Goal: Subscribe to service/newsletter

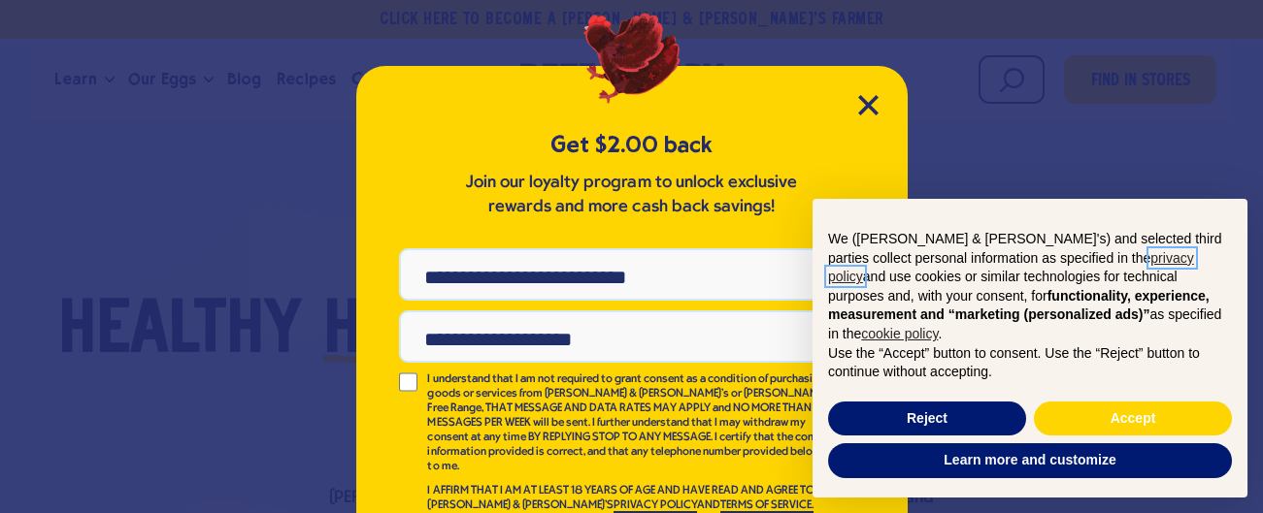
scroll to position [50, 0]
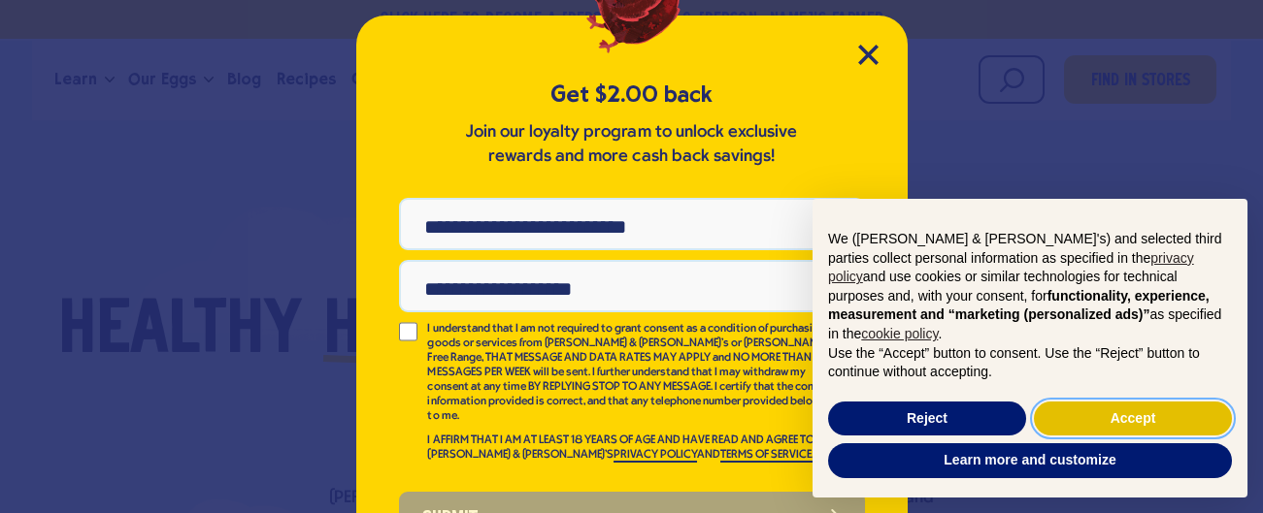
click at [1146, 423] on button "Accept" at bounding box center [1133, 419] width 198 height 35
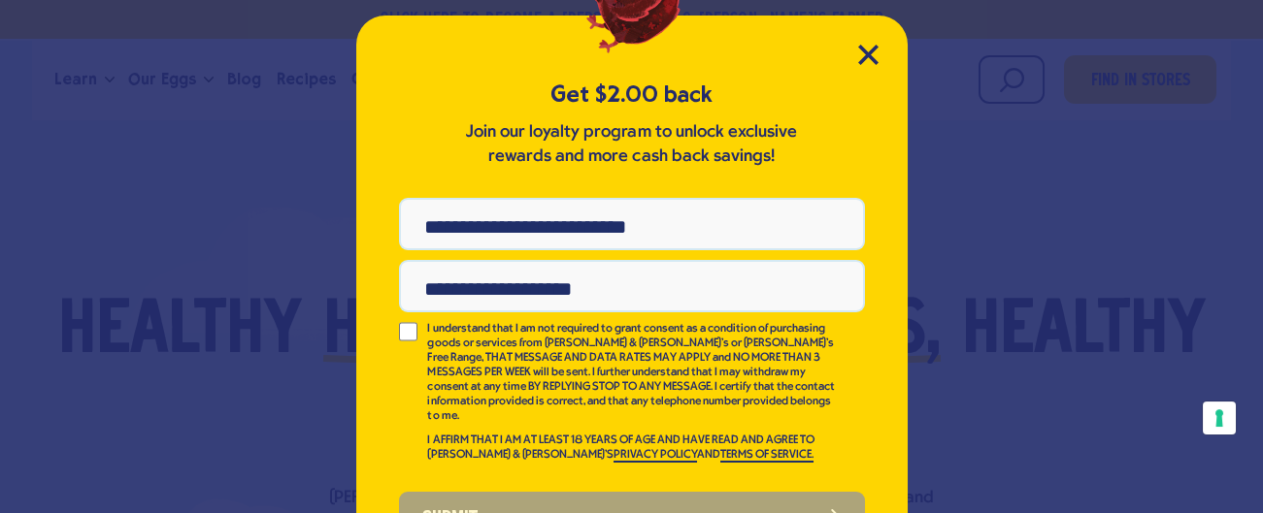
click at [559, 230] on input "Phone Number" at bounding box center [632, 224] width 466 height 52
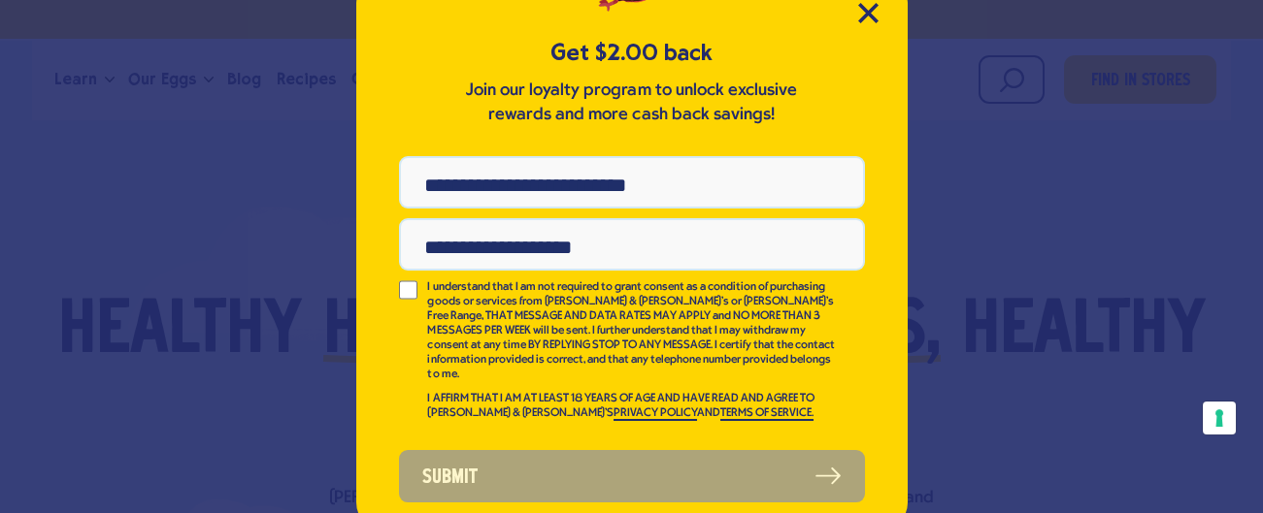
scroll to position [111, 0]
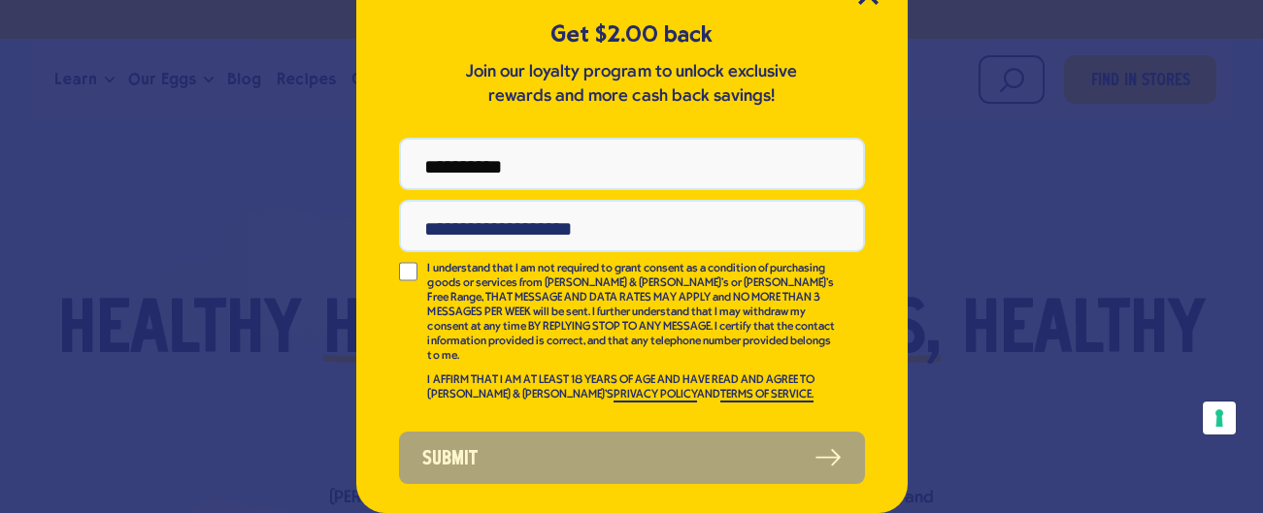
type input "**********"
click at [424, 217] on input "Email Address" at bounding box center [632, 226] width 466 height 52
type input "**********"
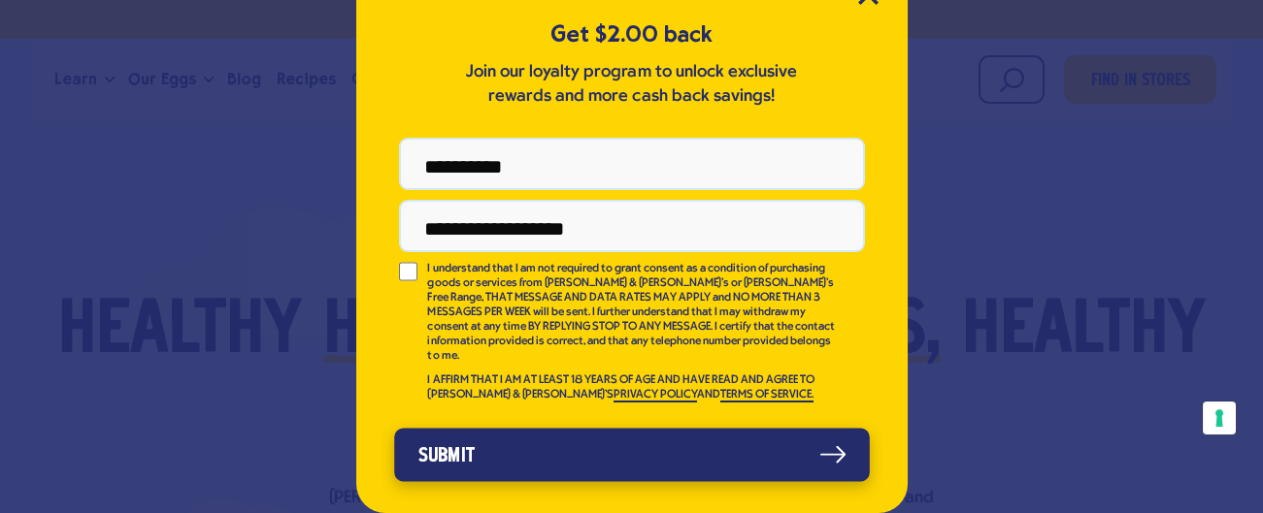
click at [431, 436] on button "Submit" at bounding box center [632, 454] width 476 height 53
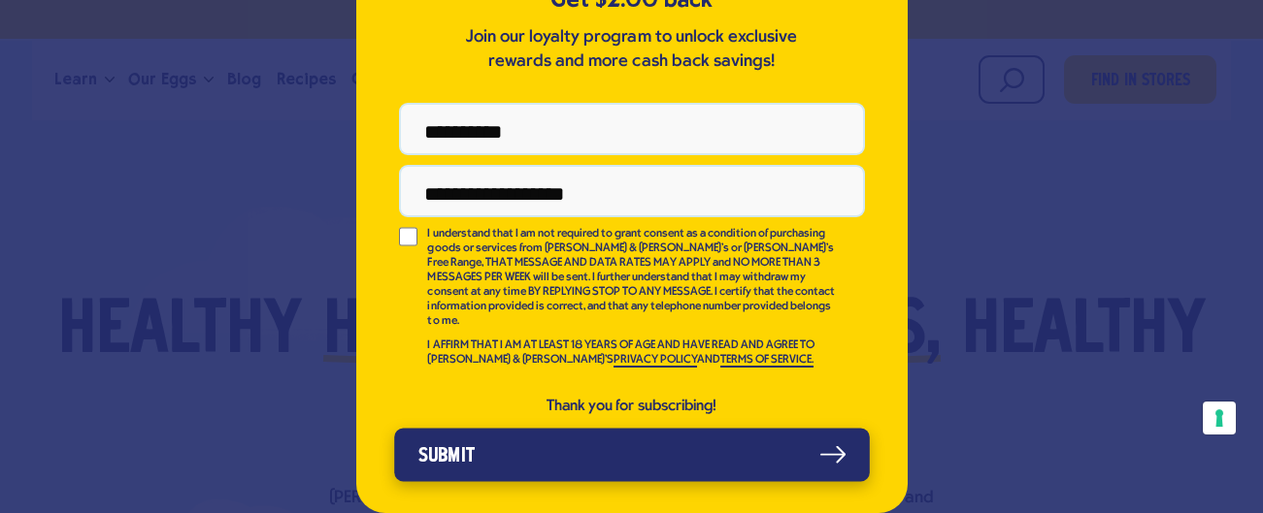
scroll to position [0, 0]
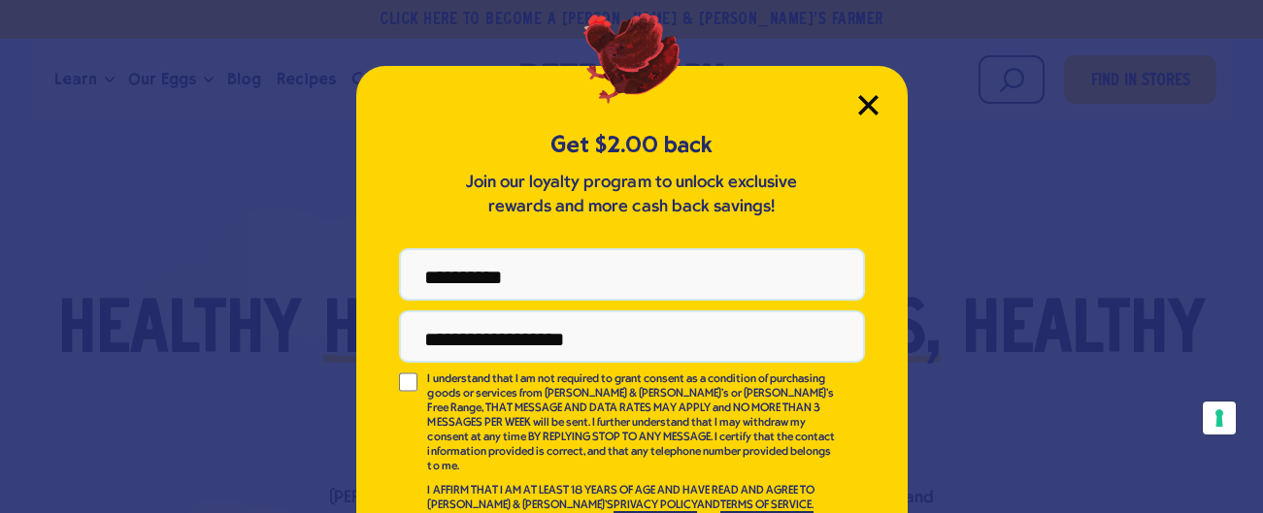
click at [862, 106] on icon "Close Modal" at bounding box center [867, 104] width 17 height 17
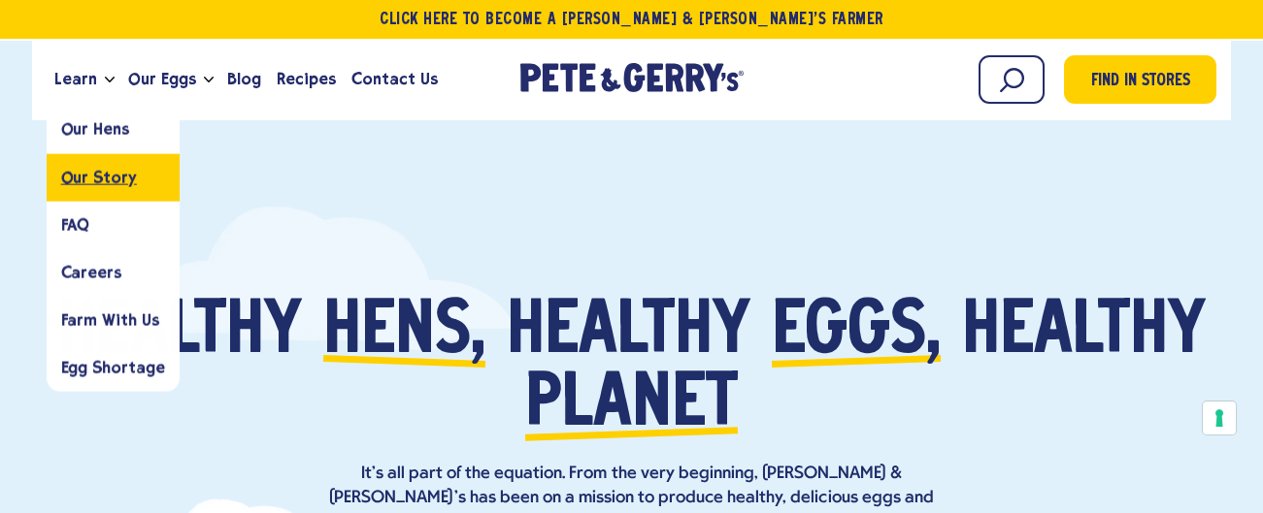
click at [82, 175] on span "Our Story" at bounding box center [99, 177] width 76 height 18
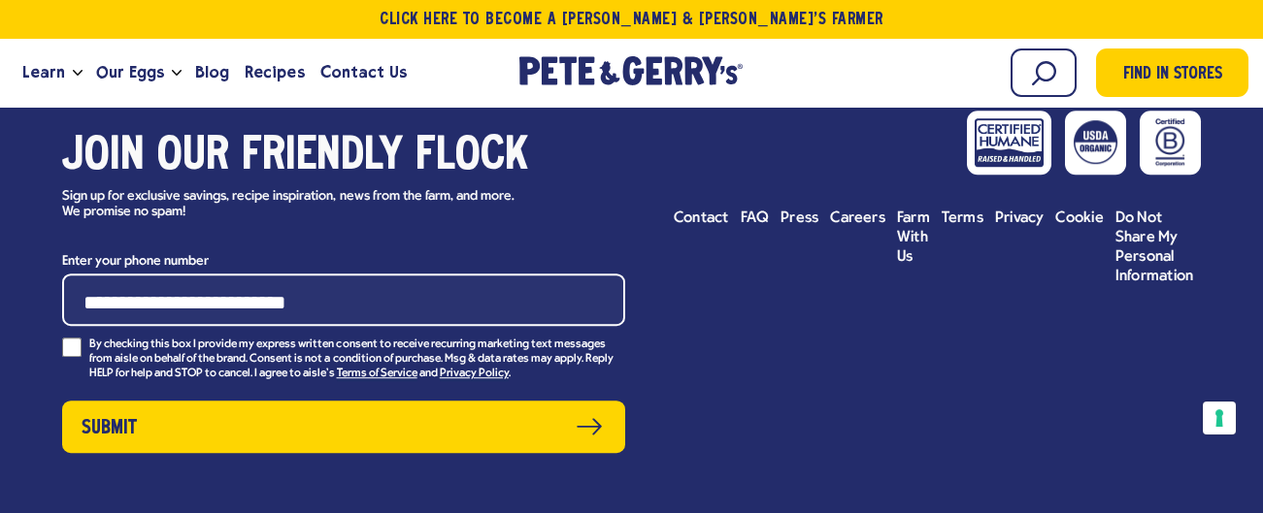
scroll to position [8953, 0]
